Goal: Task Accomplishment & Management: Complete application form

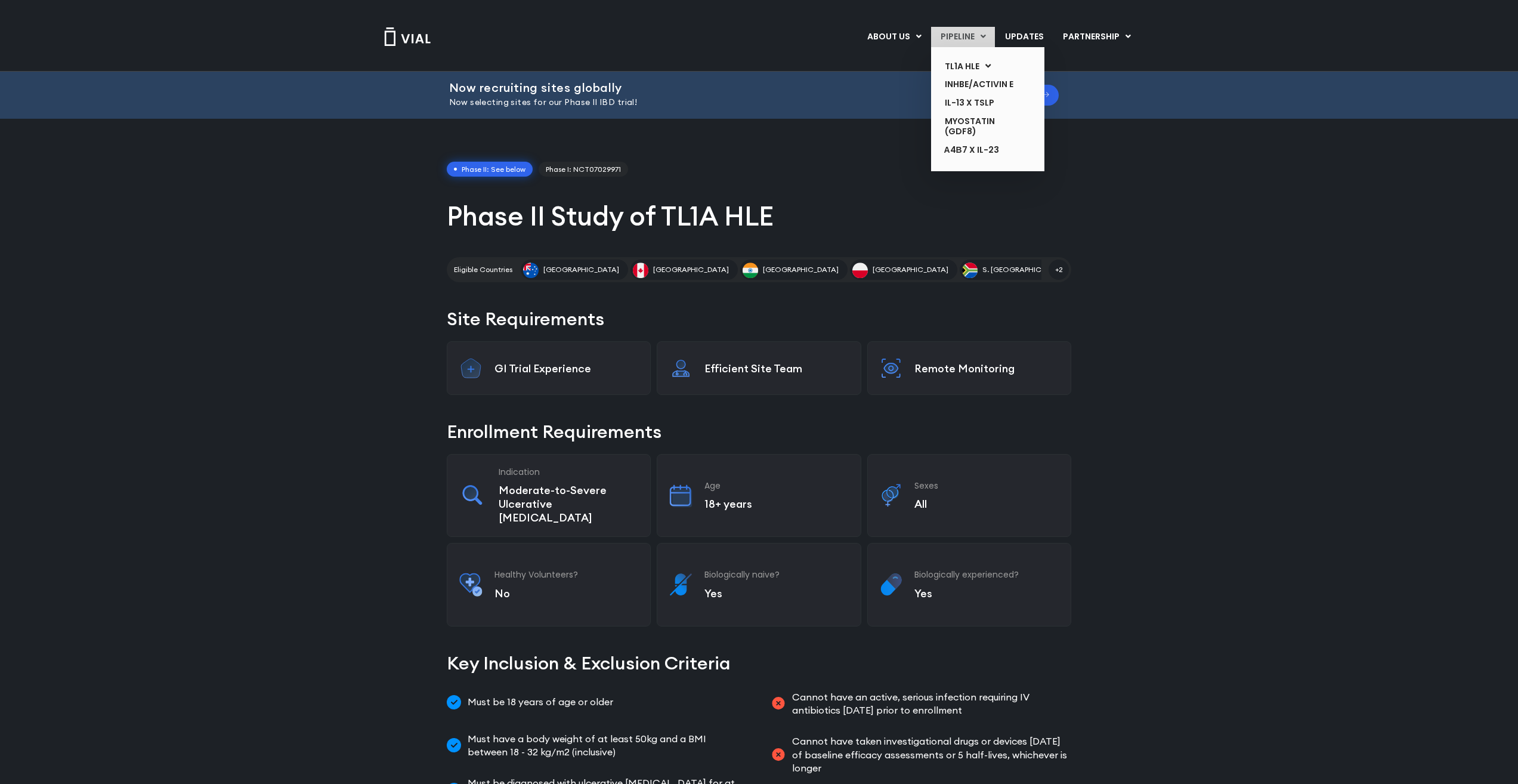
click at [992, 32] on link "PIPELINE" at bounding box center [963, 36] width 64 height 20
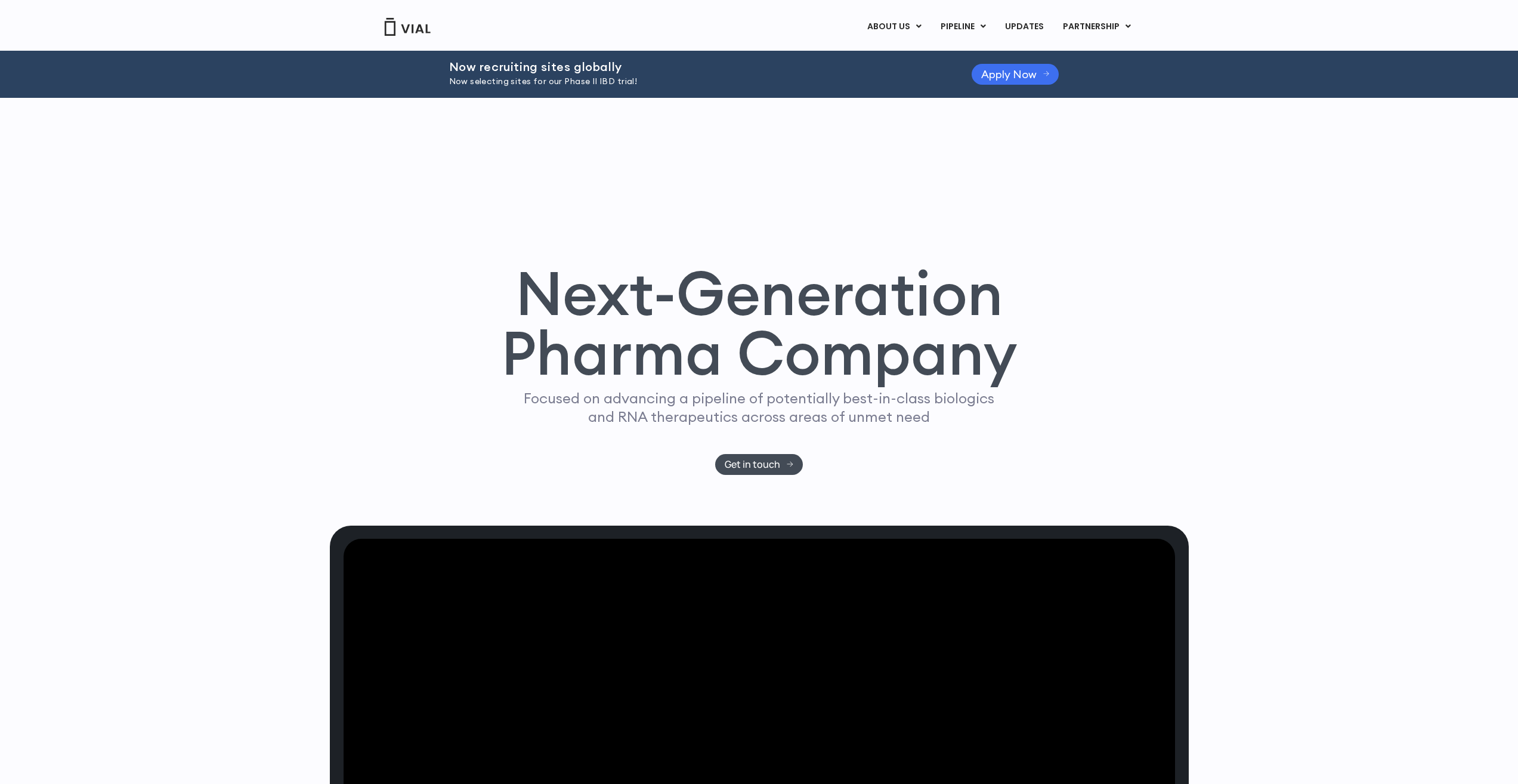
click at [996, 77] on span "Apply Now" at bounding box center [1009, 74] width 55 height 9
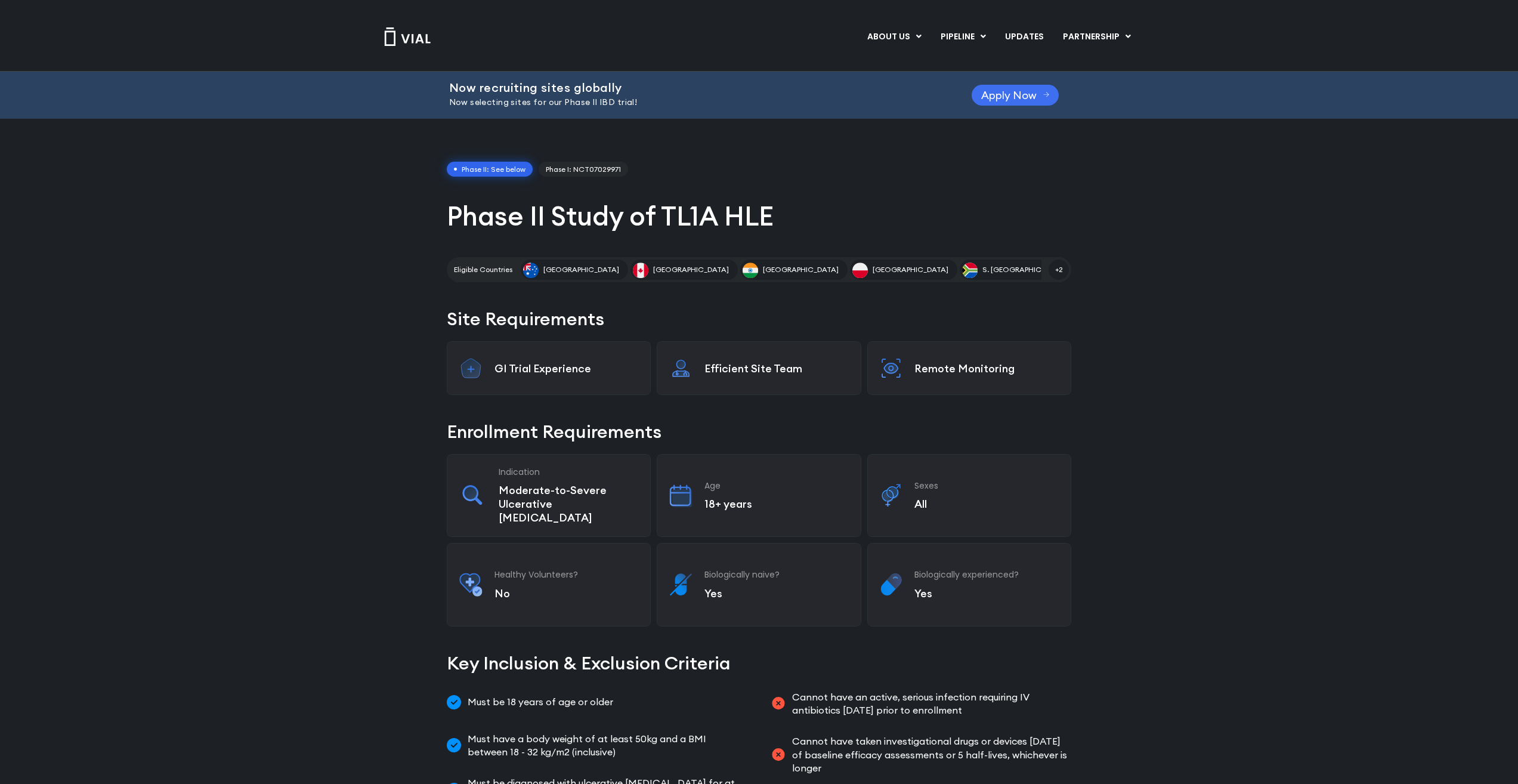
click at [1023, 94] on span "Apply Now" at bounding box center [1009, 95] width 55 height 9
click at [1044, 90] on span at bounding box center [1047, 95] width 7 height 9
click at [1050, 103] on link "Apply Now" at bounding box center [1016, 95] width 88 height 21
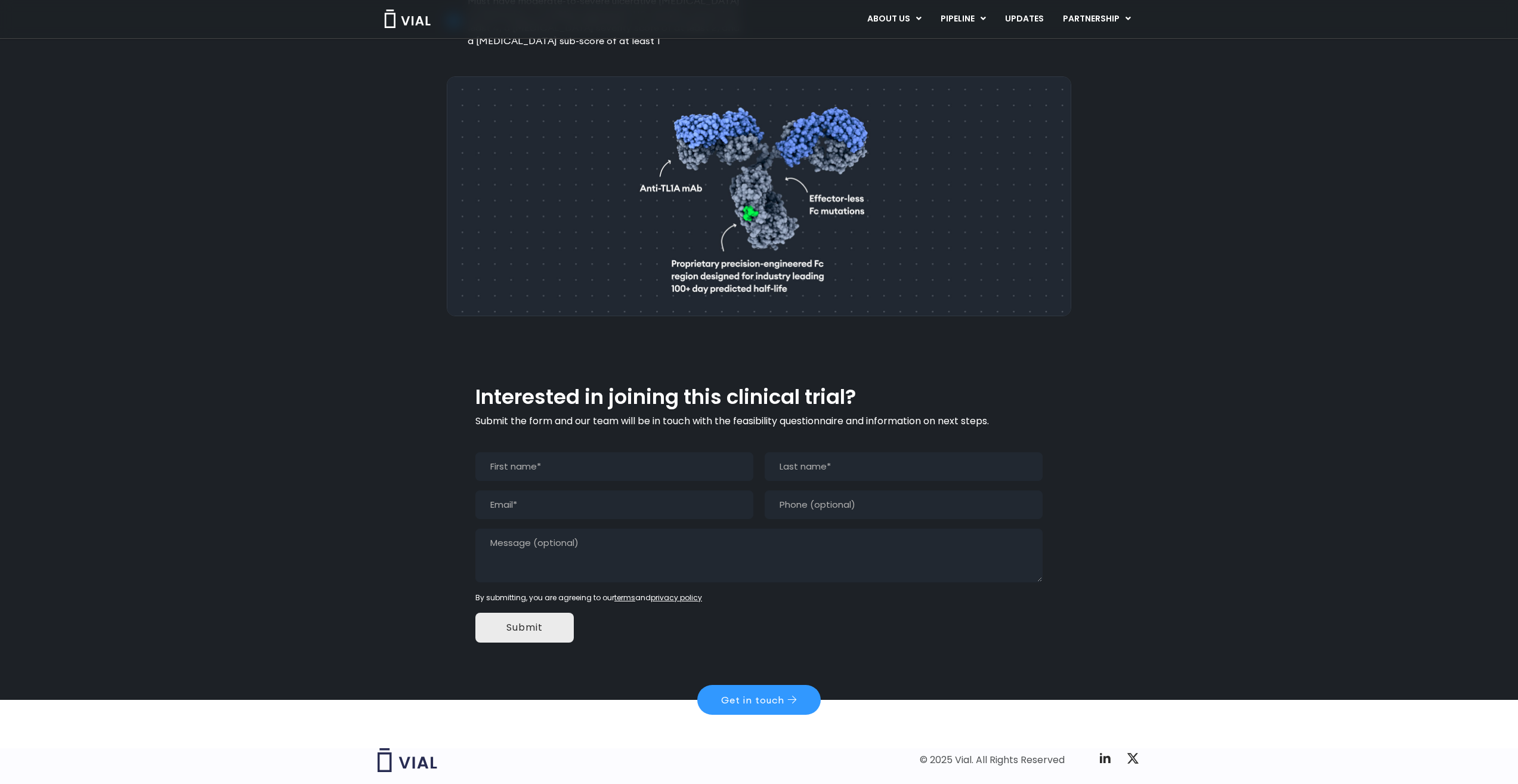
scroll to position [855, 0]
